Goal: Task Accomplishment & Management: Complete application form

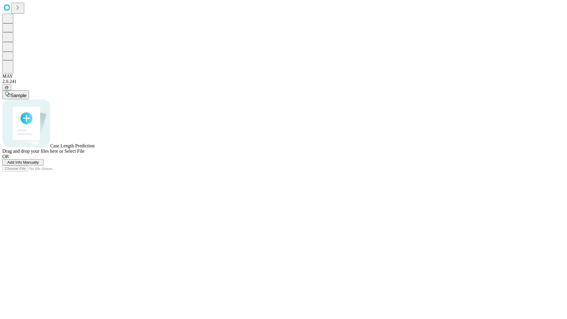
click at [39, 164] on span "Add Info Manually" at bounding box center [23, 162] width 32 height 4
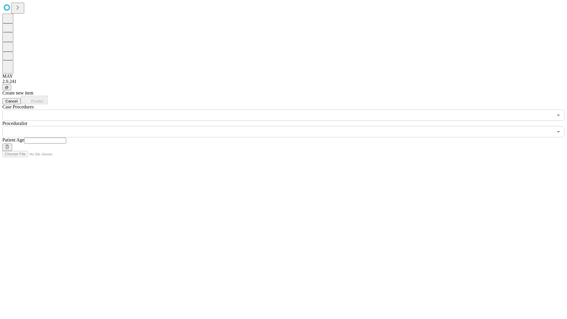
click at [66, 138] on input "text" at bounding box center [45, 141] width 42 height 6
type input "**"
click at [287, 126] on input "text" at bounding box center [277, 131] width 550 height 11
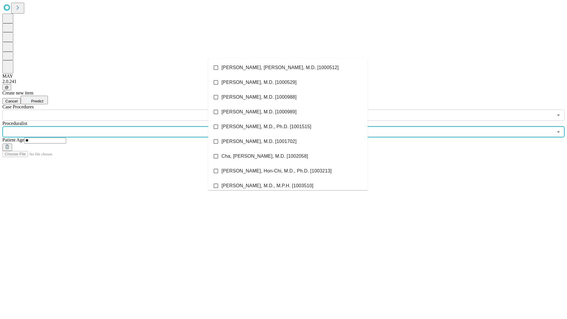
click at [288, 68] on li "[PERSON_NAME], [PERSON_NAME], M.D. [1000512]" at bounding box center [287, 67] width 159 height 15
click at [124, 110] on input "text" at bounding box center [277, 115] width 550 height 11
